Goal: Transaction & Acquisition: Purchase product/service

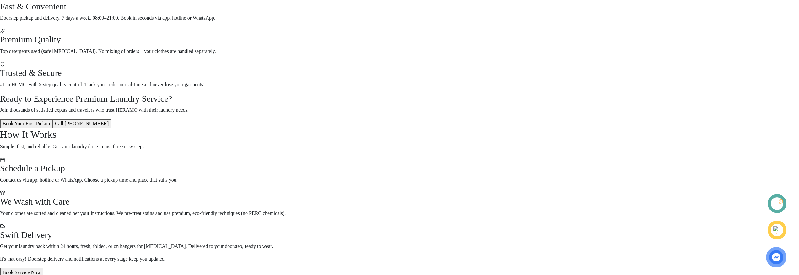
scroll to position [177, 0]
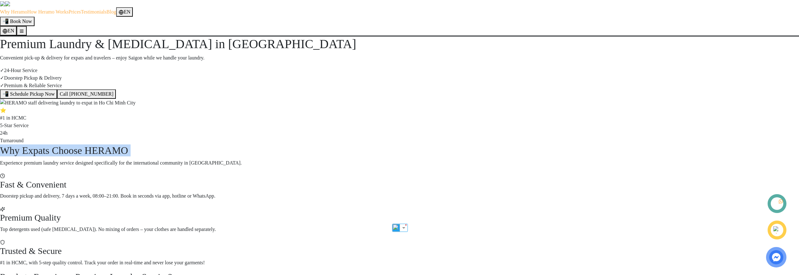
scroll to position [0, 0]
click at [380, 41] on div "Premium Laundry & Dry Cleaning in Ho Chi Minh City Convenient pick-up & deliver…" at bounding box center [399, 91] width 799 height 108
click at [32, 19] on span "Book Now" at bounding box center [21, 21] width 22 height 5
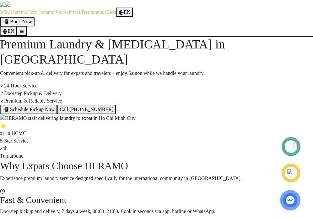
click at [32, 19] on span "Book Now" at bounding box center [21, 21] width 22 height 5
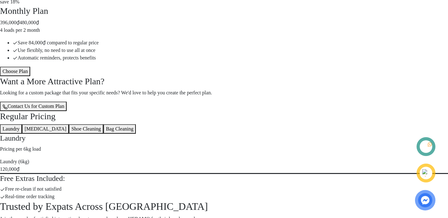
scroll to position [790, 0]
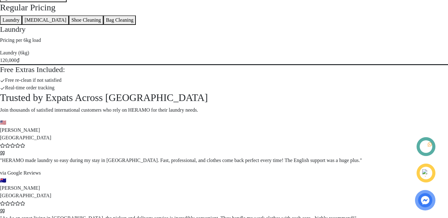
scroll to position [922, 0]
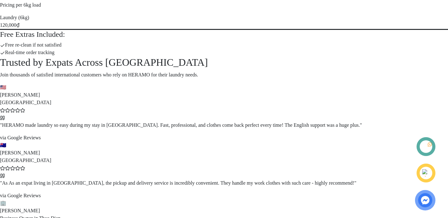
scroll to position [1054, 0]
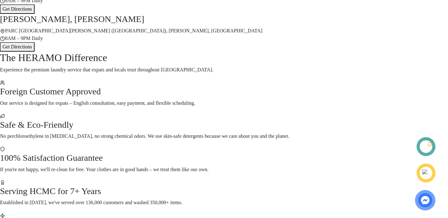
scroll to position [1572, 0]
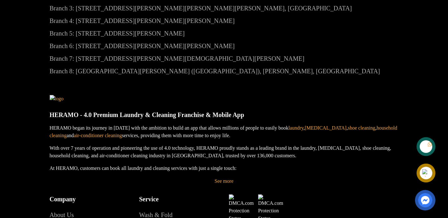
scroll to position [2063, 0]
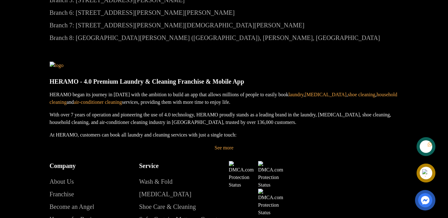
copy h2 "Ready to simplify your life in [GEOGRAPHIC_DATA]?"
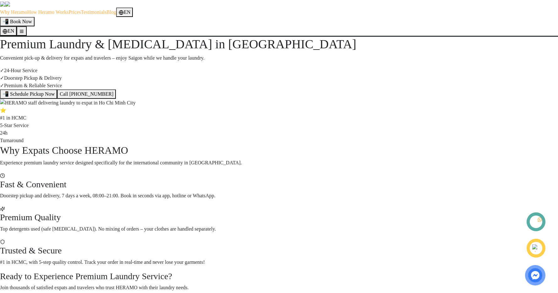
click at [535, 55] on section "Premium Laundry & Dry Cleaning in Ho Chi Minh City Convenient pick-up & deliver…" at bounding box center [279, 91] width 558 height 108
click at [32, 19] on span "Book Now" at bounding box center [21, 21] width 22 height 5
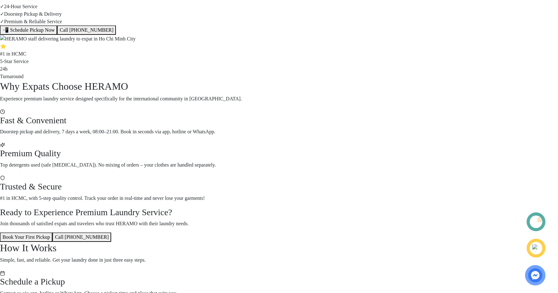
scroll to position [61, 0]
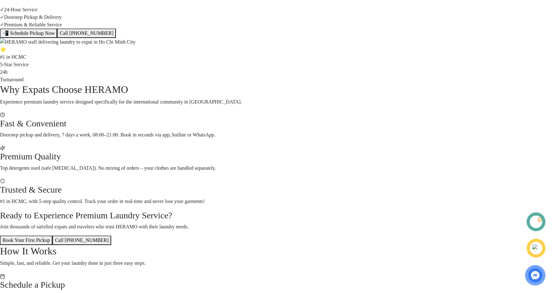
click at [537, 217] on link at bounding box center [539, 219] width 5 height 5
click at [539, 252] on div at bounding box center [537, 248] width 12 height 11
click at [535, 247] on img at bounding box center [536, 248] width 7 height 7
click at [530, 272] on img at bounding box center [535, 275] width 13 height 13
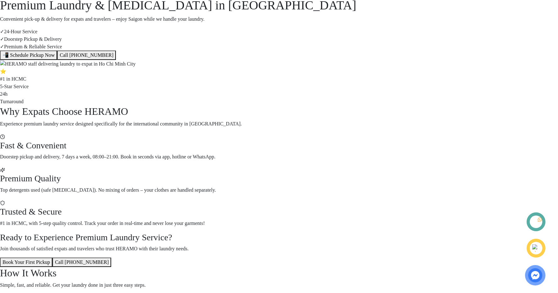
scroll to position [0, 0]
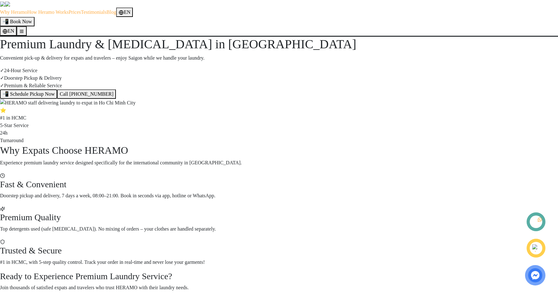
click at [57, 99] on button "📲 Schedule Pickup Now" at bounding box center [28, 94] width 57 height 9
click at [116, 99] on button "Call 1900 3286" at bounding box center [86, 94] width 59 height 9
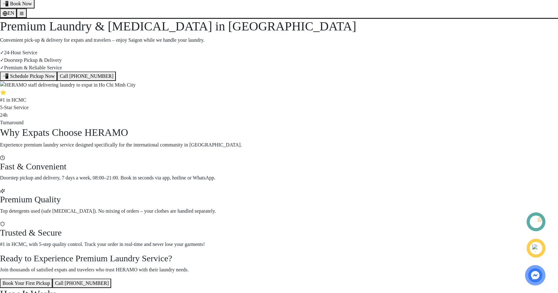
scroll to position [54, 0]
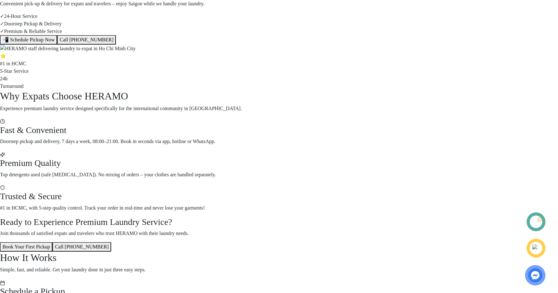
click at [221, 35] on div "✓ 24-Hour Service ✓ Doorstep Pickup & Delivery ✓ Premium & Reliable Service" at bounding box center [279, 24] width 558 height 23
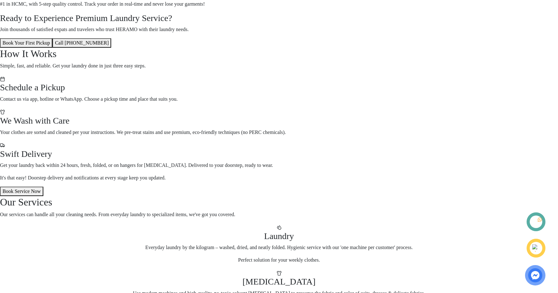
scroll to position [260, 0]
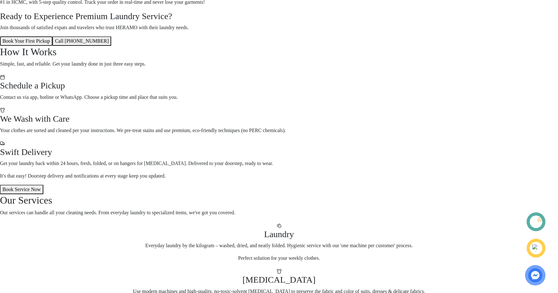
click at [52, 46] on button "Book Your First Pickup" at bounding box center [26, 40] width 52 height 9
click at [111, 46] on button "Call 1900 3286" at bounding box center [81, 40] width 59 height 9
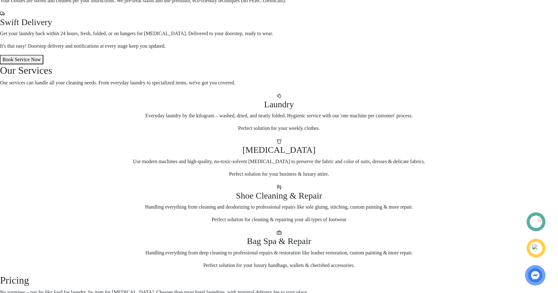
scroll to position [397, 0]
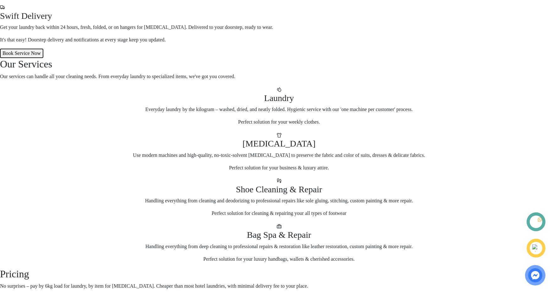
click at [43, 58] on button "Book Service Now" at bounding box center [21, 53] width 43 height 9
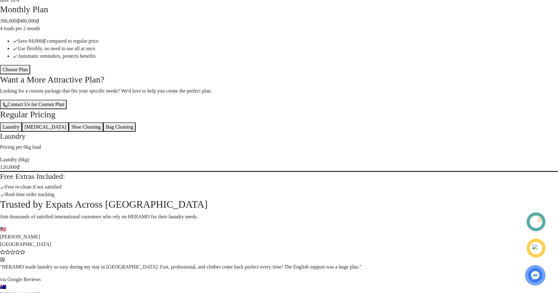
scroll to position [785, 0]
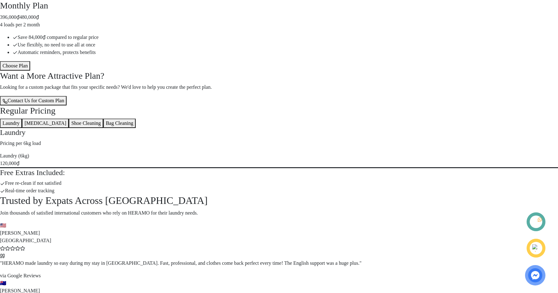
click at [30, 71] on button "Choose Plan" at bounding box center [15, 65] width 30 height 9
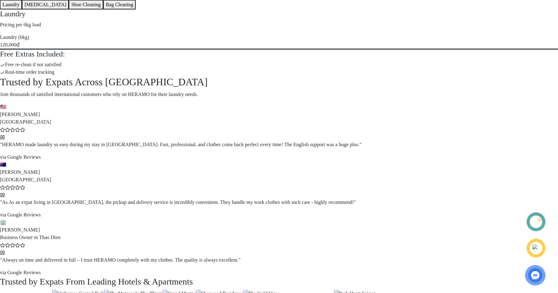
scroll to position [910, 0]
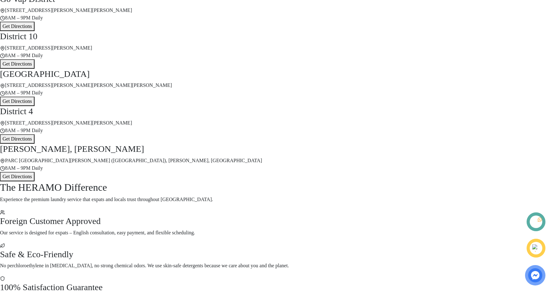
scroll to position [1510, 0]
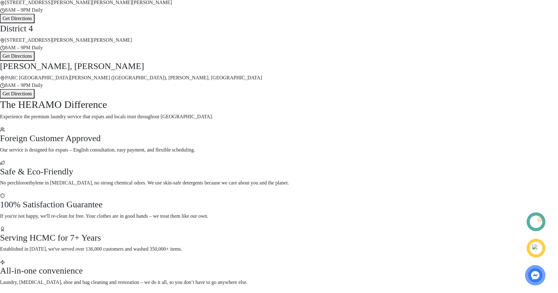
click at [35, 99] on button "Get Directions" at bounding box center [17, 93] width 35 height 9
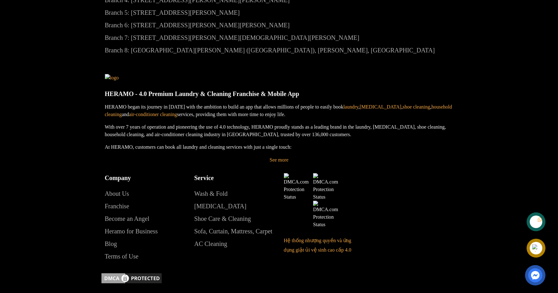
scroll to position [2050, 0]
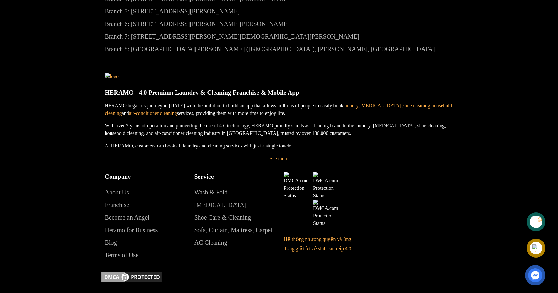
scroll to position [2052, 0]
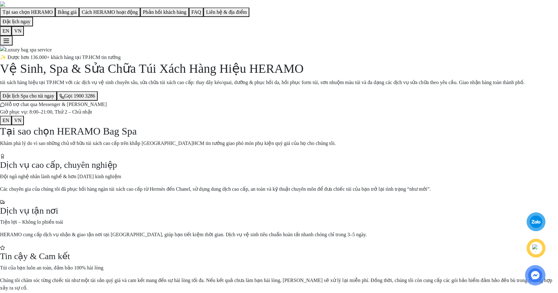
click at [379, 54] on div "✨ Được hơn 136.000+ khách hàng tại TP.HCM tin tưởng Vệ Sinh, Spa & Sửa Chữa Túi…" at bounding box center [279, 90] width 558 height 72
click at [534, 220] on div at bounding box center [536, 222] width 12 height 12
click at [536, 221] on div at bounding box center [537, 221] width 12 height 11
click at [539, 222] on div at bounding box center [537, 221] width 12 height 11
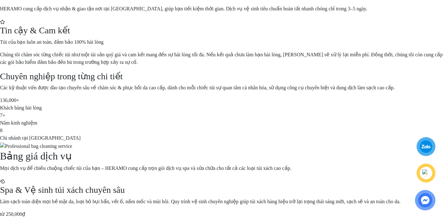
scroll to position [367, 0]
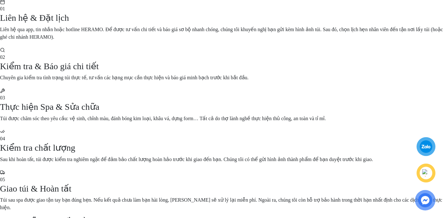
scroll to position [1227, 0]
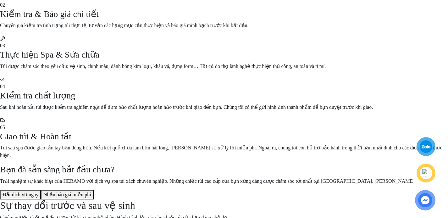
click at [194, 164] on div "Bạn đã sẵn sàng bắt đầu chưa? Trải nghiệm sự khác biệt của HERAMO với dịch vụ s…" at bounding box center [224, 181] width 448 height 35
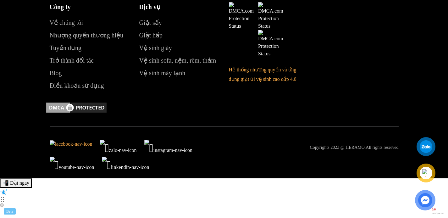
scroll to position [2964, 0]
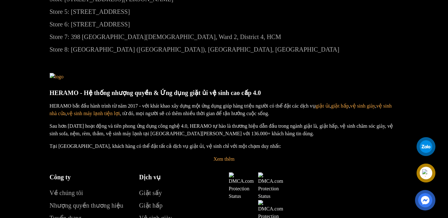
scroll to position [2675, 0]
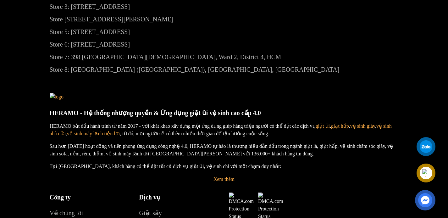
copy h2 "Liên hệ & Địa điểm"
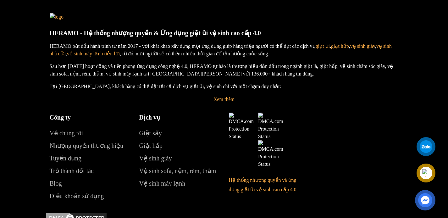
scroll to position [2837, 0]
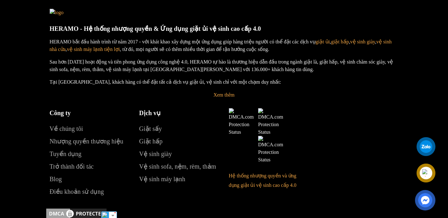
scroll to position [2872, 0]
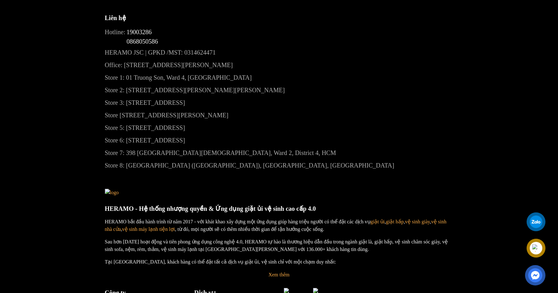
scroll to position [2298, 0]
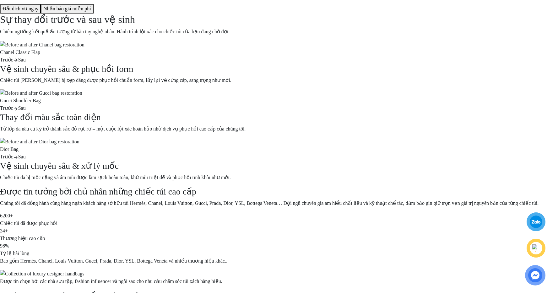
scroll to position [1334, 0]
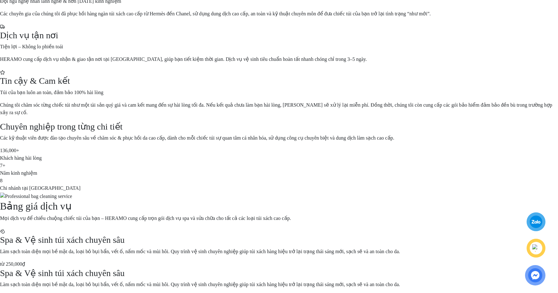
scroll to position [0, 0]
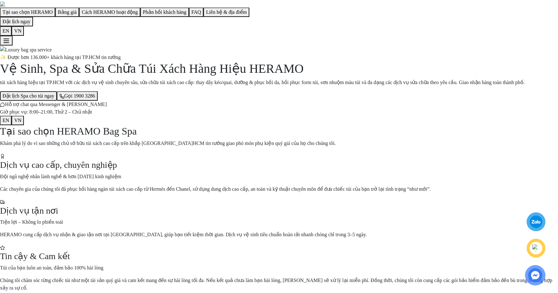
click at [57, 101] on button "Đặt lịch Spa cho túi ngay" at bounding box center [28, 95] width 57 height 9
click at [98, 101] on button "Gọi 1900 3286" at bounding box center [77, 95] width 41 height 9
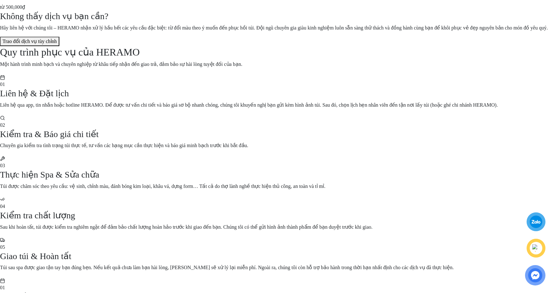
scroll to position [838, 0]
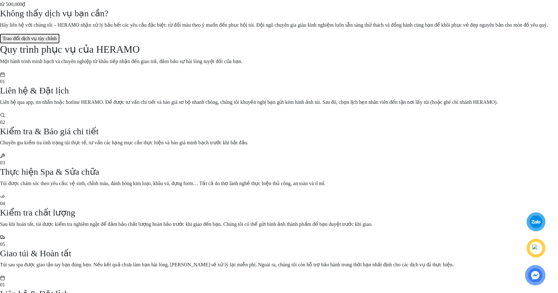
click at [59, 43] on button "Trao đổi dịch vụ tùy chỉnh" at bounding box center [29, 38] width 59 height 9
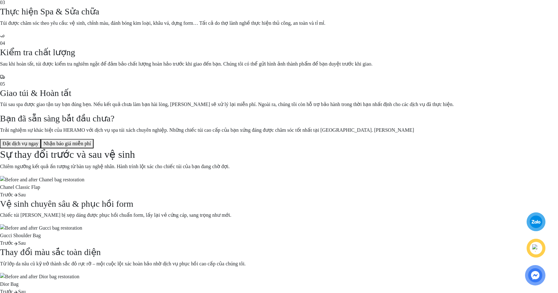
scroll to position [1245, 0]
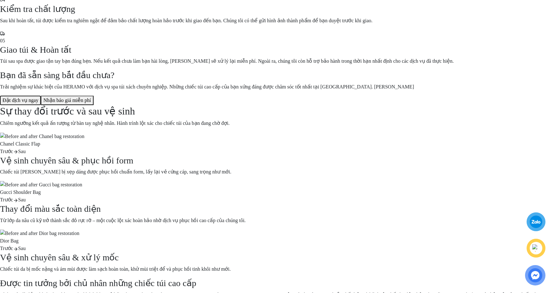
click at [41, 105] on button "Đặt dịch vụ ngay" at bounding box center [20, 100] width 41 height 9
click at [94, 105] on button "Nhận báo giá miễn phí" at bounding box center [67, 100] width 53 height 9
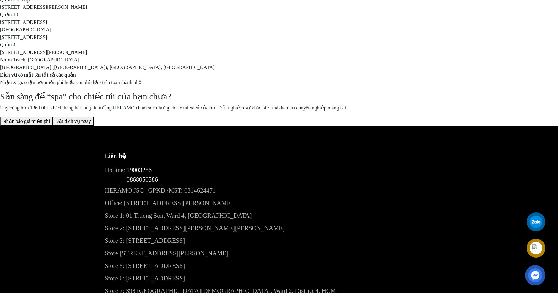
scroll to position [2444, 0]
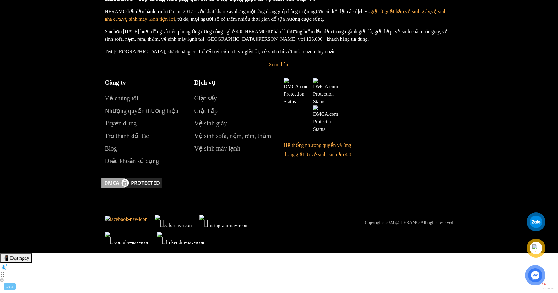
scroll to position [2858, 0]
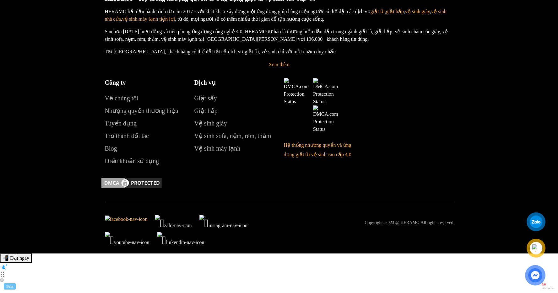
scroll to position [2691, 0]
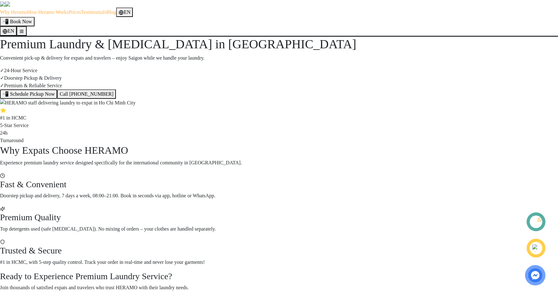
click at [57, 99] on button "📲 Schedule Pickup Now" at bounding box center [28, 94] width 57 height 9
click at [35, 17] on button "📲 Book Now" at bounding box center [17, 21] width 35 height 9
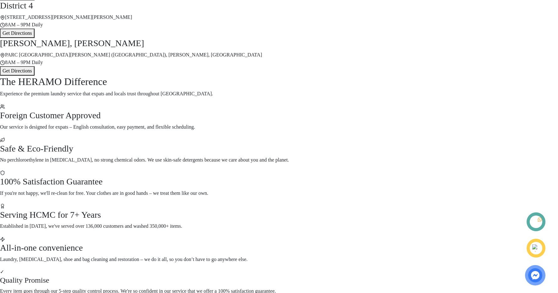
scroll to position [1549, 0]
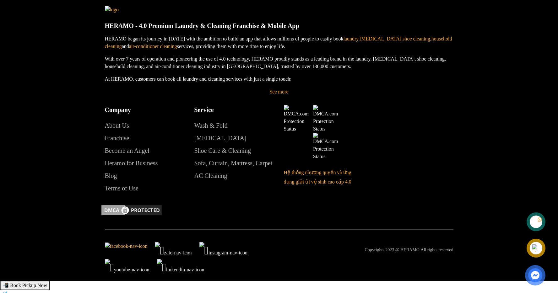
scroll to position [2117, 0]
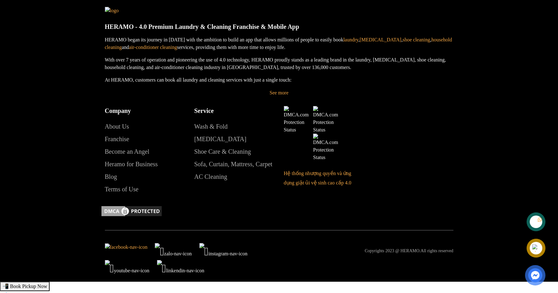
click at [537, 219] on icon at bounding box center [539, 220] width 5 height 5
click at [537, 220] on icon at bounding box center [539, 220] width 5 height 4
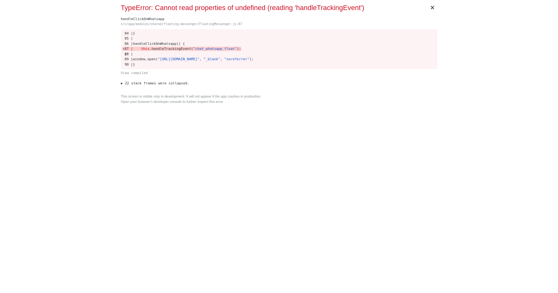
click at [168, 48] on span "handleTrackingEvent(" at bounding box center [172, 49] width 41 height 4
copy span "handleTrackingEvent"
click at [344, 95] on div "This screen is visible only in development. It will not appear if the app crash…" at bounding box center [279, 99] width 317 height 10
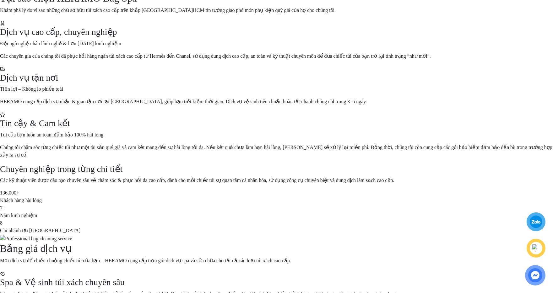
scroll to position [223, 0]
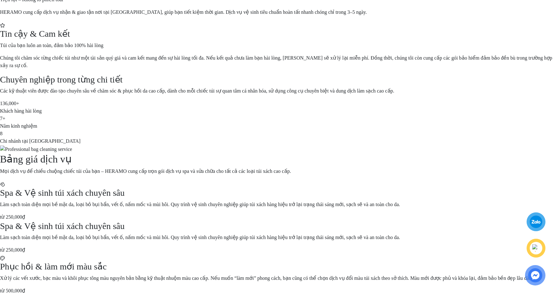
click at [535, 223] on div at bounding box center [537, 221] width 12 height 11
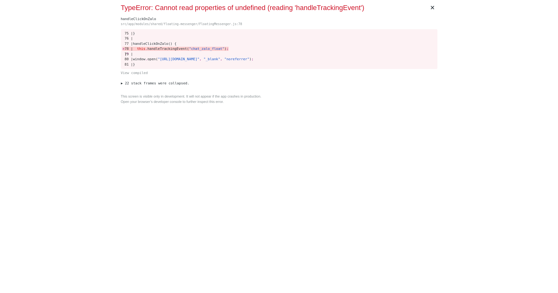
scroll to position [0, 0]
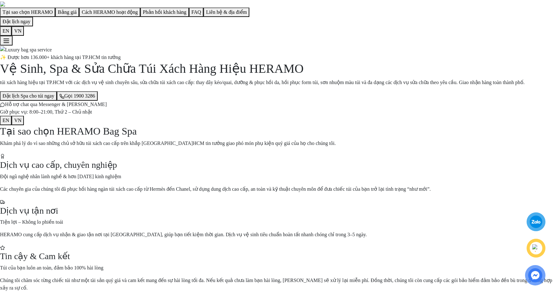
click at [540, 244] on link at bounding box center [536, 248] width 17 height 17
click at [539, 249] on img at bounding box center [536, 248] width 7 height 7
click at [532, 218] on div at bounding box center [537, 221] width 12 height 11
click at [533, 221] on div at bounding box center [536, 222] width 12 height 12
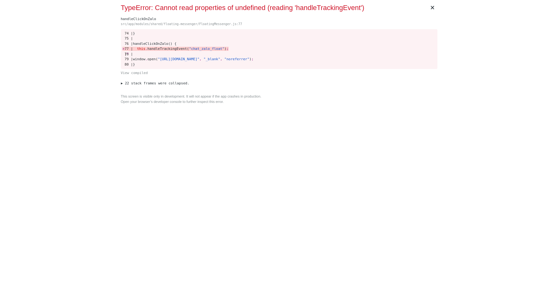
click at [205, 7] on div "TypeError: Cannot read properties of undefined (reading 'handleTrackingEvent')" at bounding box center [274, 8] width 307 height 10
copy div "properties"
drag, startPoint x: 260, startPoint y: 8, endPoint x: 264, endPoint y: 8, distance: 4.1
click at [264, 8] on div "TypeError: Cannot read properties of undefined (reading 'handleTrackingEvent')" at bounding box center [274, 8] width 307 height 10
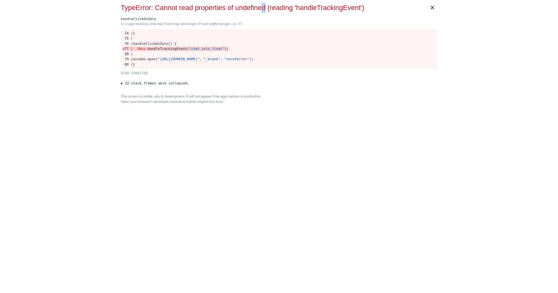
click at [264, 8] on div "TypeError: Cannot read properties of undefined (reading 'handleTrackingEvent')" at bounding box center [274, 8] width 307 height 10
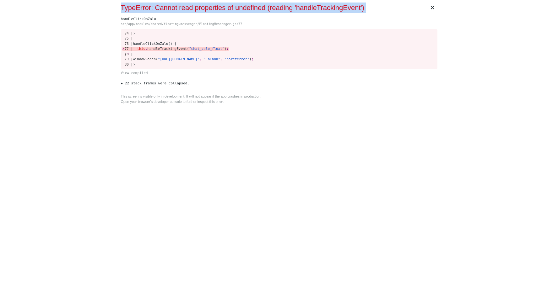
click at [264, 8] on div "TypeError: Cannot read properties of undefined (reading 'handleTrackingEvent')" at bounding box center [274, 8] width 307 height 10
copy div "TypeError: Cannot read properties of undefined (reading 'handleTrackingEvent')"
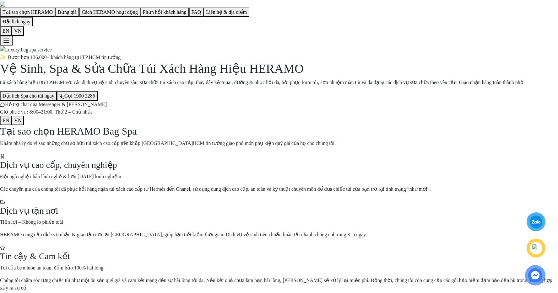
click at [532, 223] on div at bounding box center [536, 222] width 12 height 12
click at [362, 104] on div "✨ Được hơn 136.000+ khách hàng tại TP.HCM tin tưởng Vệ Sinh, Spa & Sửa Chữa Túi…" at bounding box center [279, 90] width 558 height 72
click at [534, 222] on div at bounding box center [536, 222] width 12 height 12
click at [541, 223] on div at bounding box center [536, 222] width 12 height 12
click at [539, 251] on img at bounding box center [536, 248] width 7 height 7
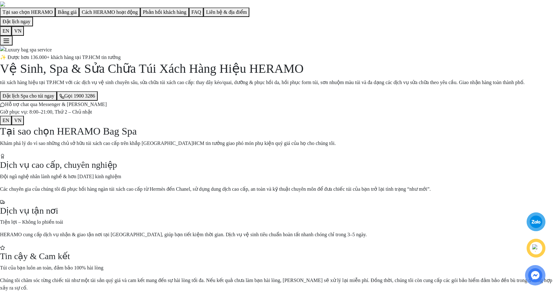
click at [536, 281] on img at bounding box center [535, 275] width 13 height 13
click at [535, 269] on img at bounding box center [535, 275] width 13 height 13
click at [529, 274] on img at bounding box center [535, 275] width 13 height 13
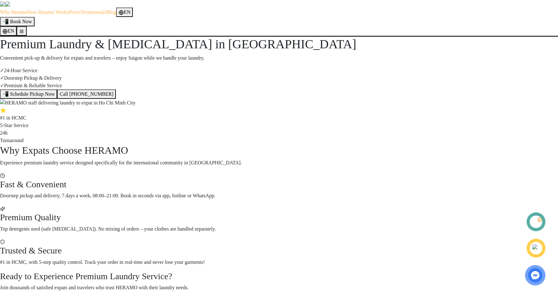
click at [537, 219] on icon at bounding box center [539, 220] width 5 height 5
click at [538, 245] on img at bounding box center [536, 248] width 7 height 7
click at [535, 275] on img at bounding box center [535, 275] width 13 height 13
